Goal: Task Accomplishment & Management: Understand process/instructions

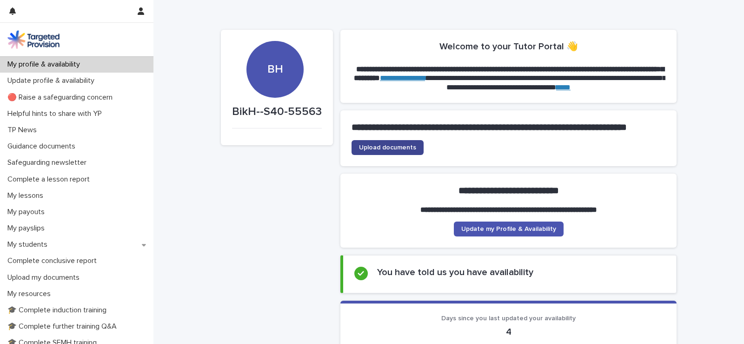
click at [380, 152] on link "Upload documents" at bounding box center [388, 147] width 72 height 15
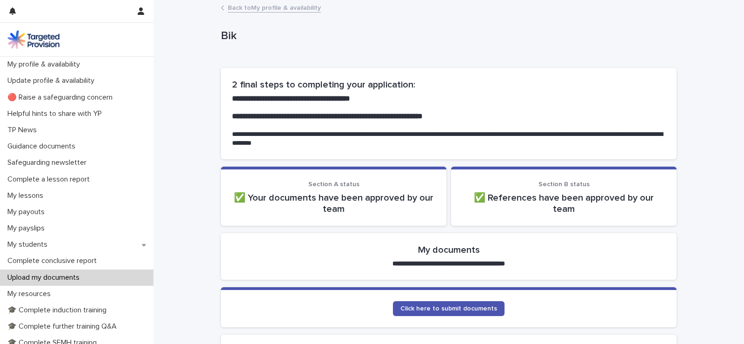
click at [251, 9] on link "Back to My profile & availability" at bounding box center [274, 7] width 93 height 11
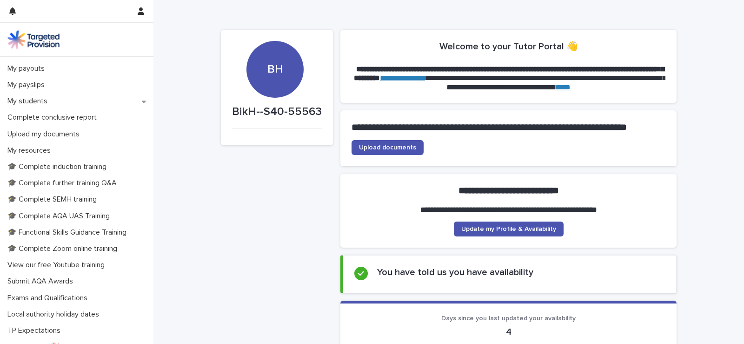
scroll to position [147, 0]
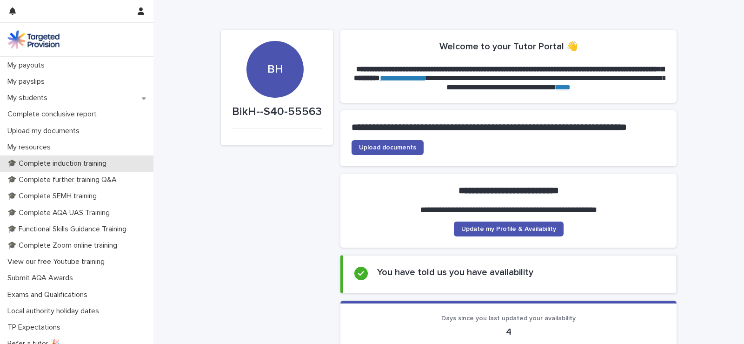
click at [108, 164] on p "🎓 Complete induction training" at bounding box center [59, 163] width 110 height 9
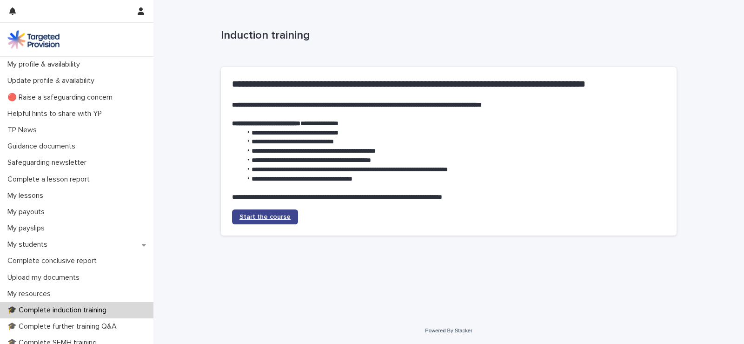
click at [258, 215] on span "Start the course" at bounding box center [265, 216] width 51 height 7
